Goal: Obtain resource: Download file/media

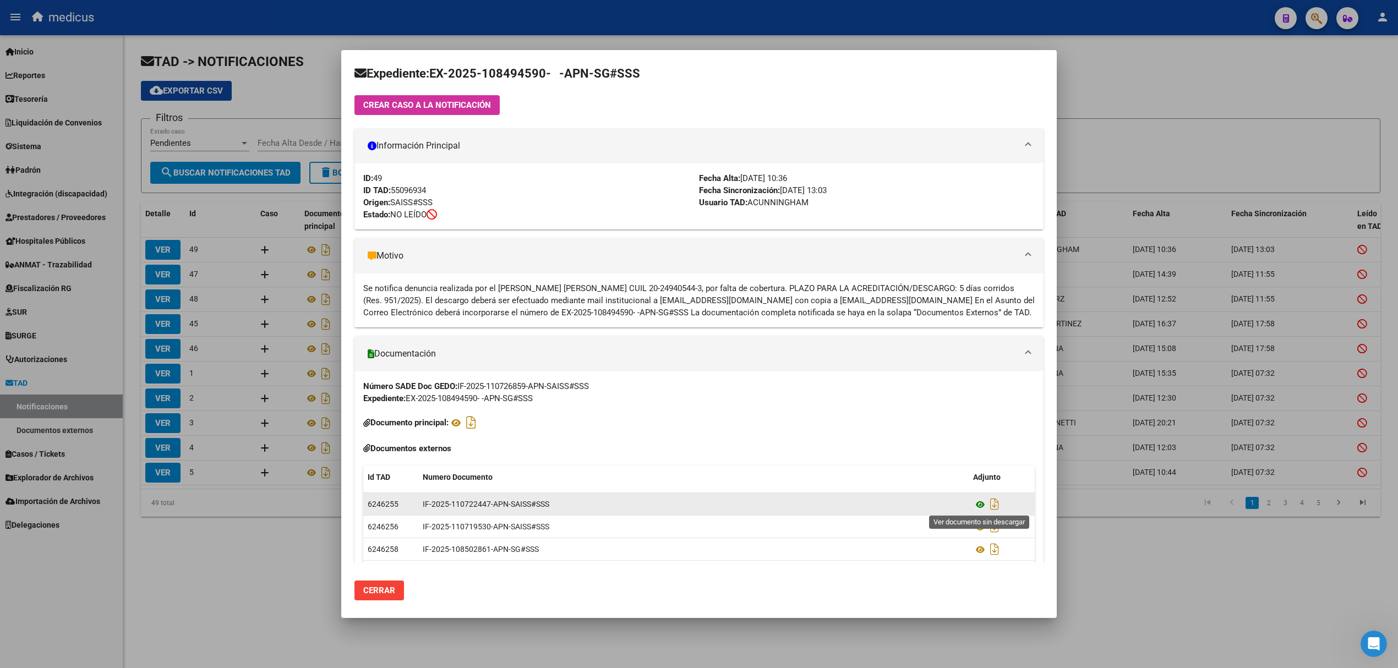
click at [983, 502] on icon at bounding box center [980, 504] width 14 height 13
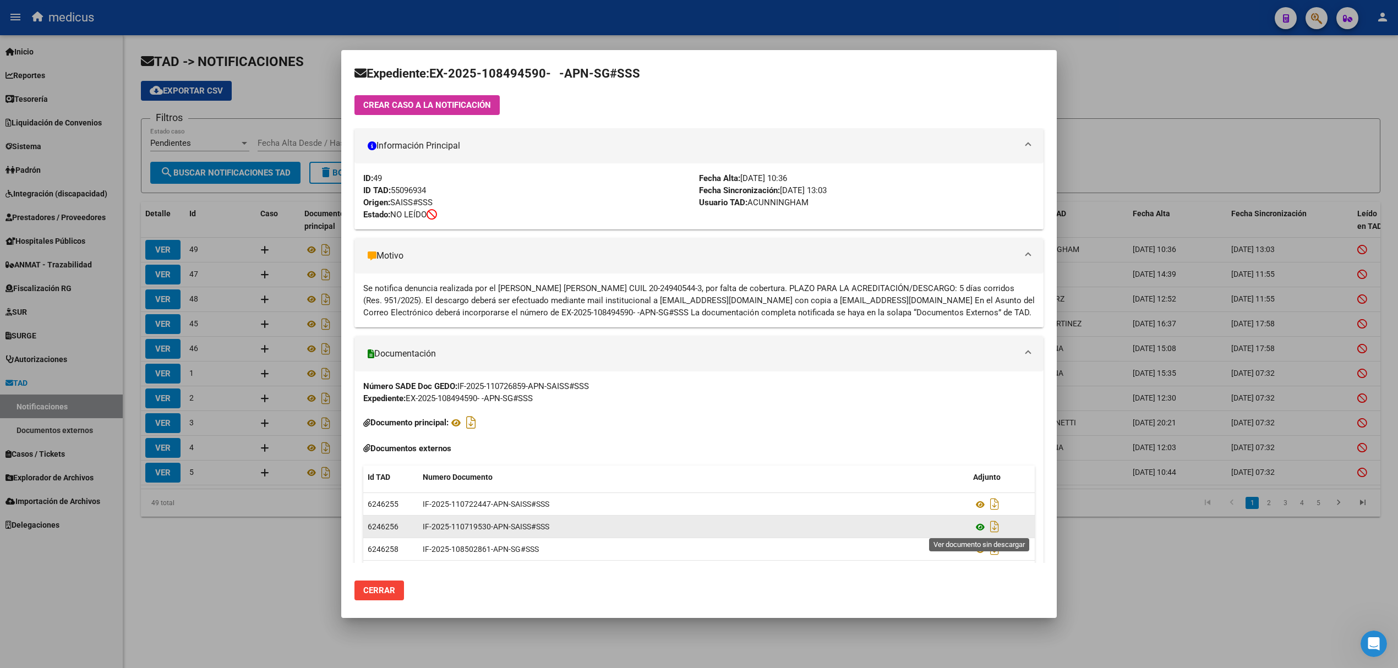
click at [979, 524] on icon at bounding box center [980, 527] width 14 height 13
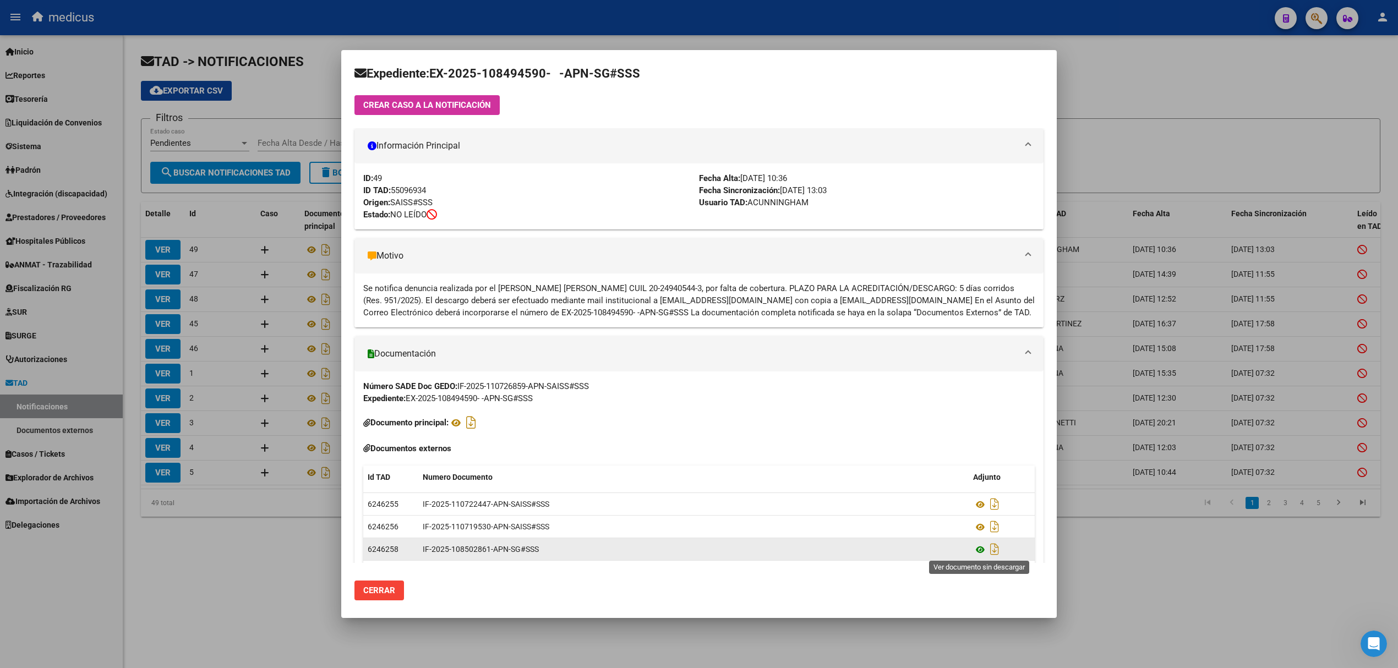
click at [981, 551] on icon at bounding box center [980, 549] width 14 height 13
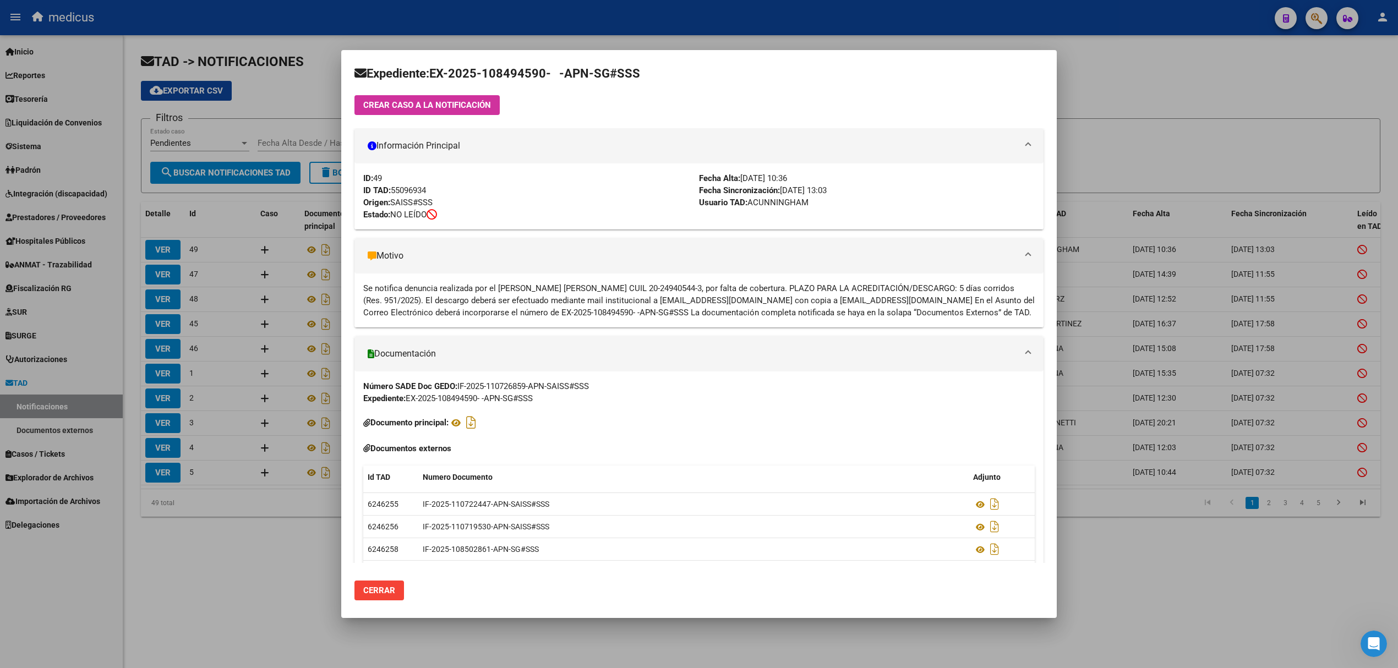
click at [1134, 102] on div at bounding box center [699, 334] width 1398 height 668
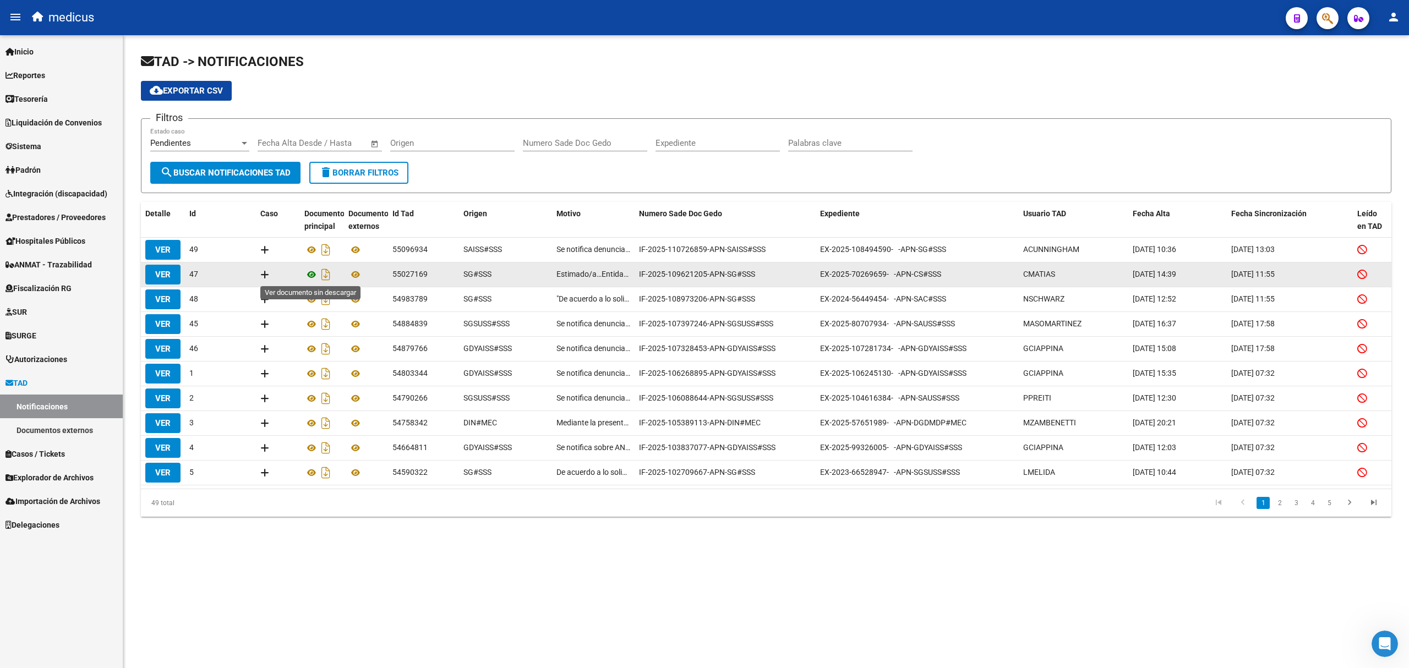
click at [311, 272] on icon at bounding box center [311, 274] width 14 height 13
click at [262, 273] on icon at bounding box center [264, 274] width 9 height 10
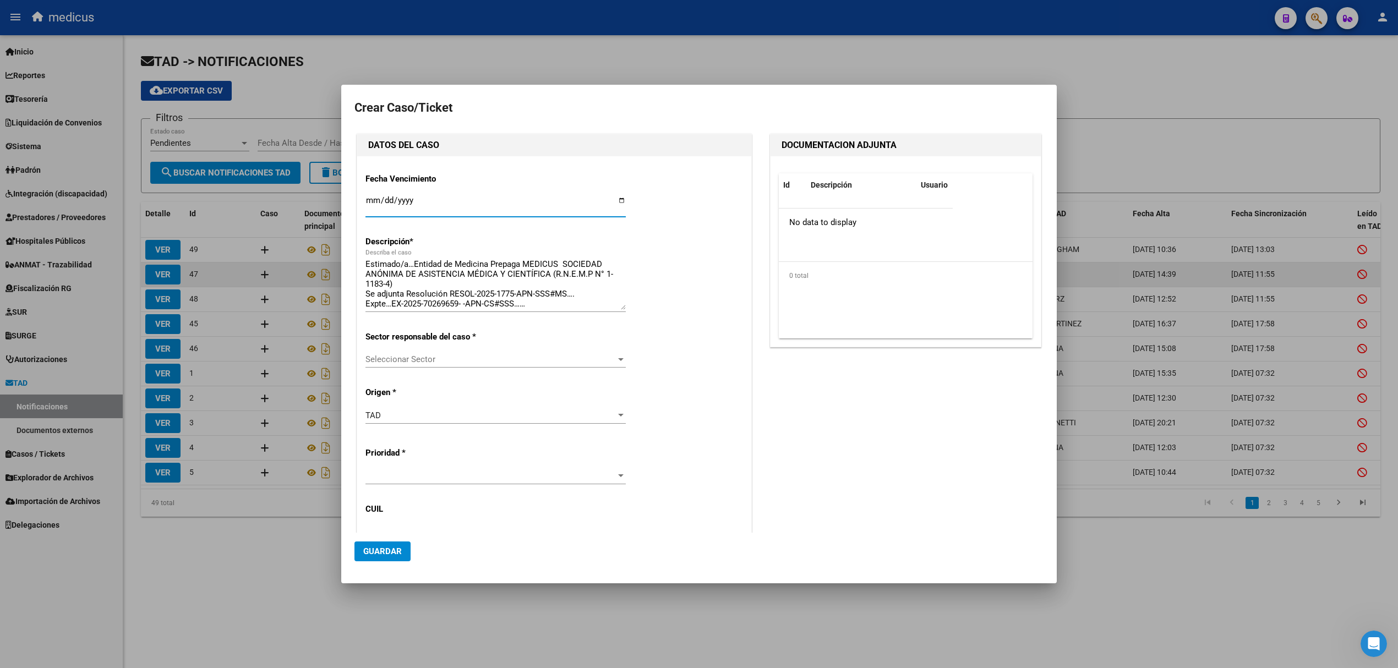
click at [265, 273] on div at bounding box center [699, 334] width 1398 height 668
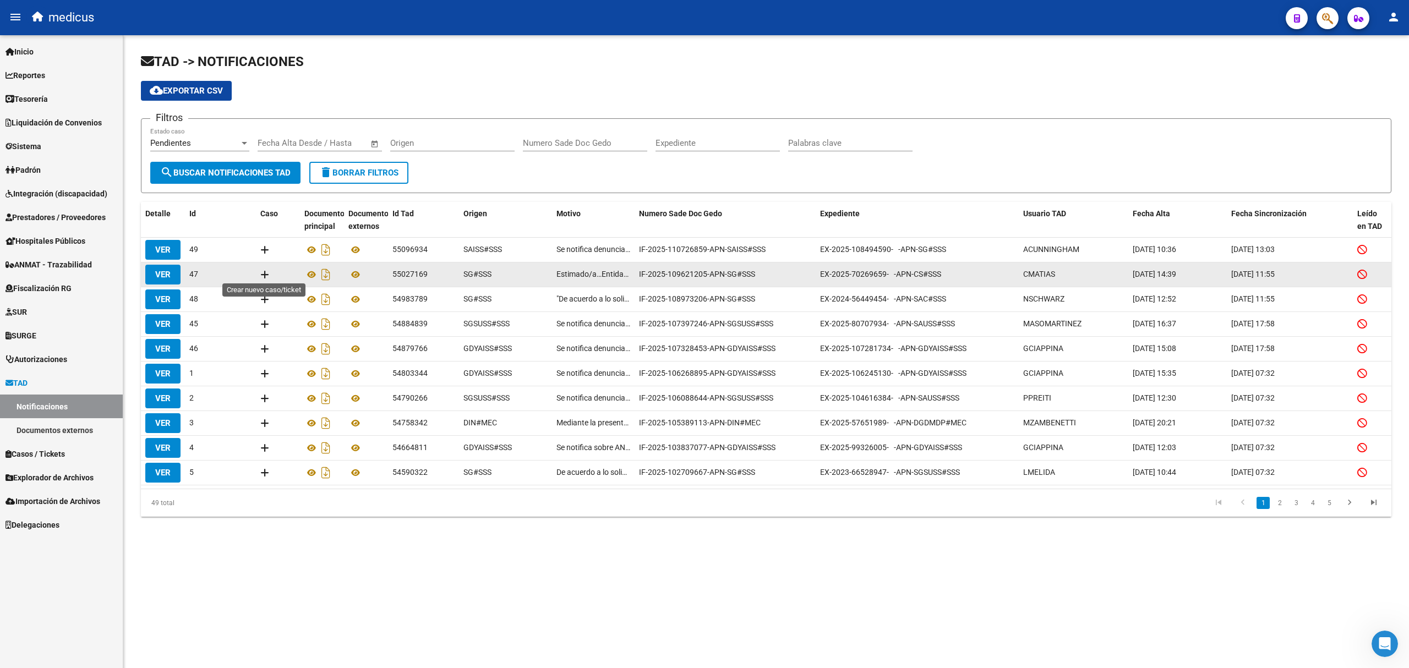
click at [265, 273] on icon at bounding box center [264, 274] width 9 height 10
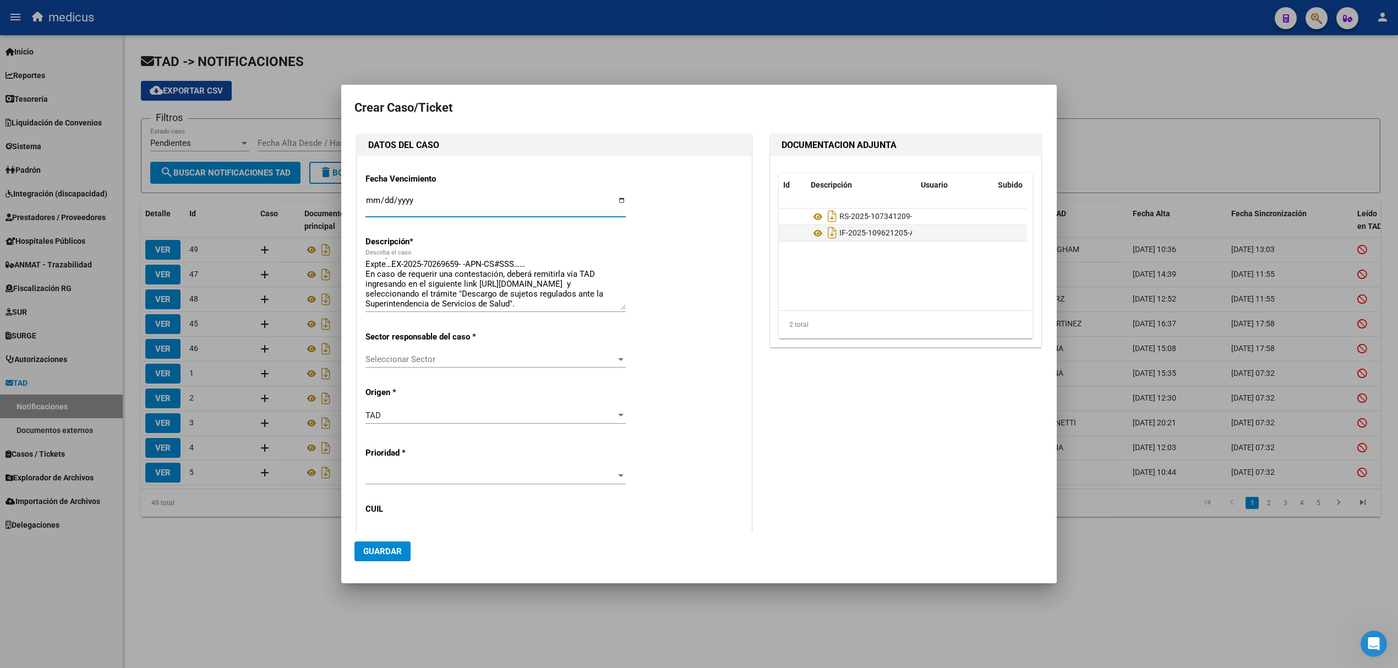
scroll to position [59, 0]
click at [859, 230] on span "IF-2025-109621205-APN-SG#SSS" at bounding box center [897, 233] width 116 height 9
click at [812, 233] on icon at bounding box center [818, 233] width 14 height 13
